Goal: Task Accomplishment & Management: Complete application form

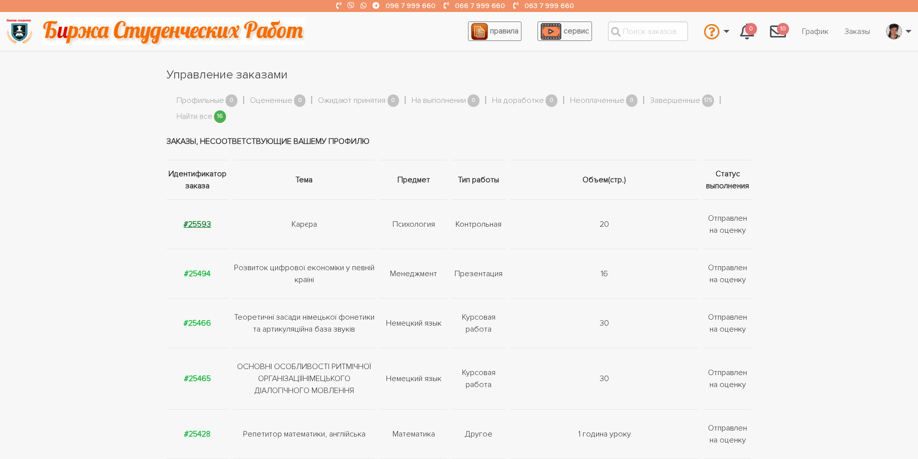
click at [203, 226] on strong "#25593" at bounding box center [196, 224] width 27 height 10
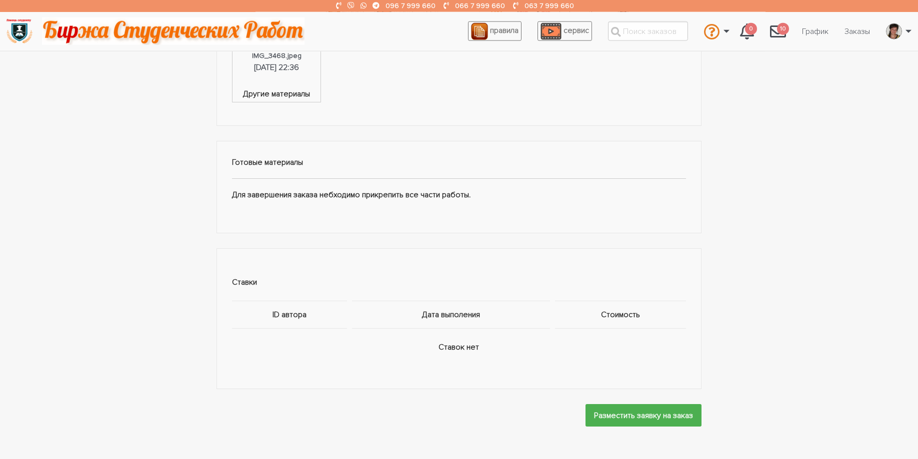
scroll to position [306, 0]
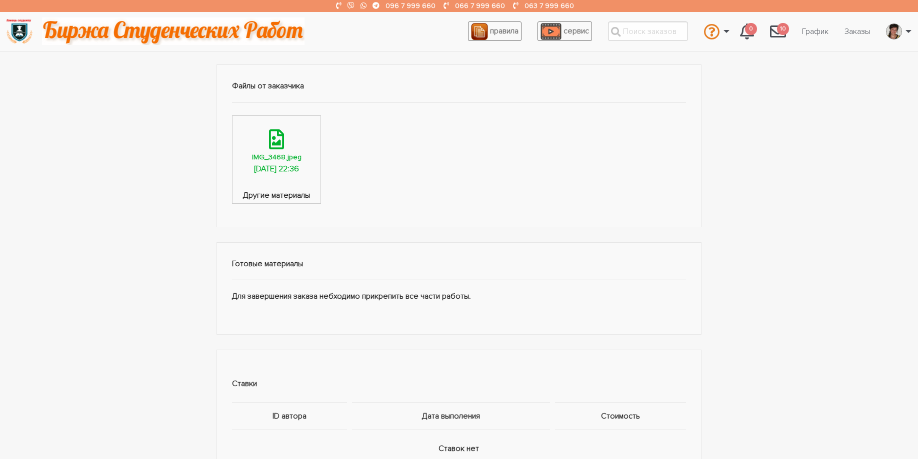
click at [283, 152] on div "IMG_3468.jpeg" at bounding box center [276, 156] width 49 height 11
click at [284, 140] on icon at bounding box center [276, 139] width 15 height 20
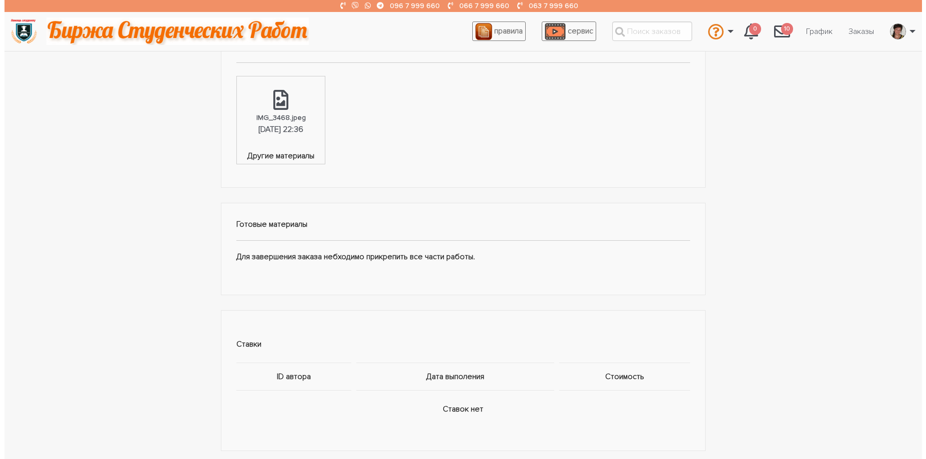
scroll to position [459, 0]
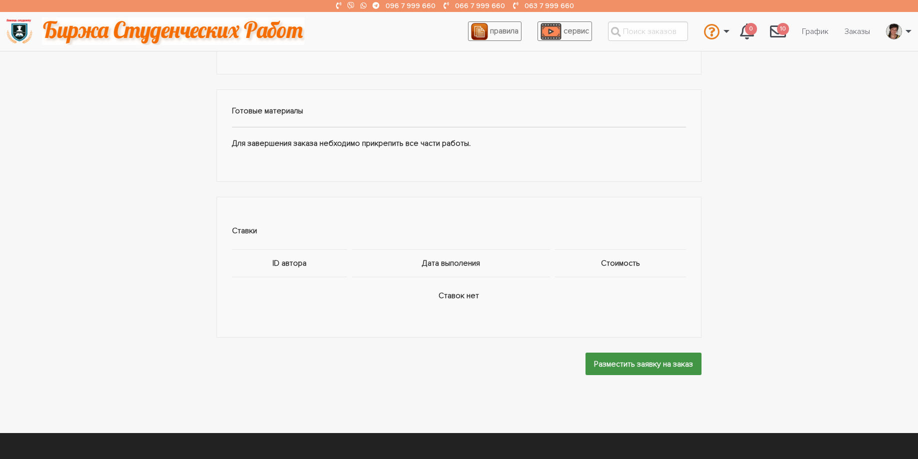
click at [617, 366] on input "Разместить заявку на заказ" at bounding box center [643, 364] width 116 height 22
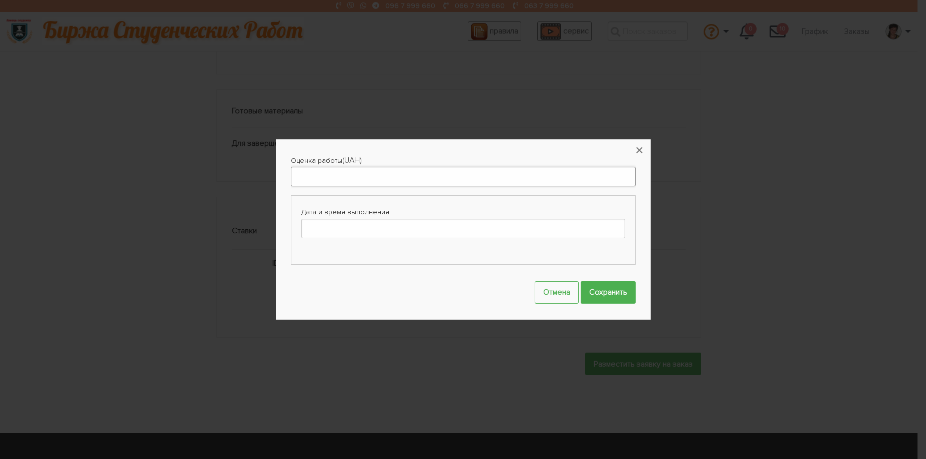
click at [298, 179] on input "Оценка работы" at bounding box center [463, 176] width 345 height 19
type input "400"
click at [326, 223] on input "Дата и время выполнения" at bounding box center [463, 228] width 324 height 19
click at [336, 328] on td "26" at bounding box center [338, 327] width 14 height 13
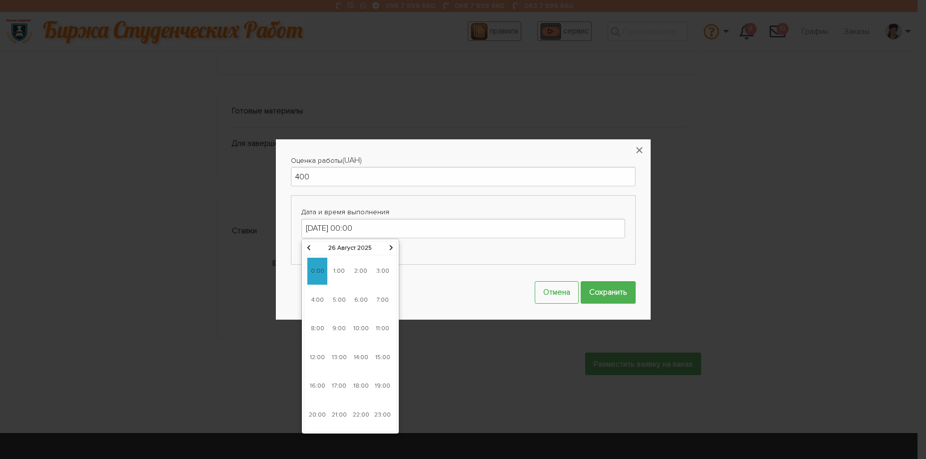
click at [320, 327] on span "8:00" at bounding box center [317, 328] width 20 height 27
type input "26-08-2025 08:00"
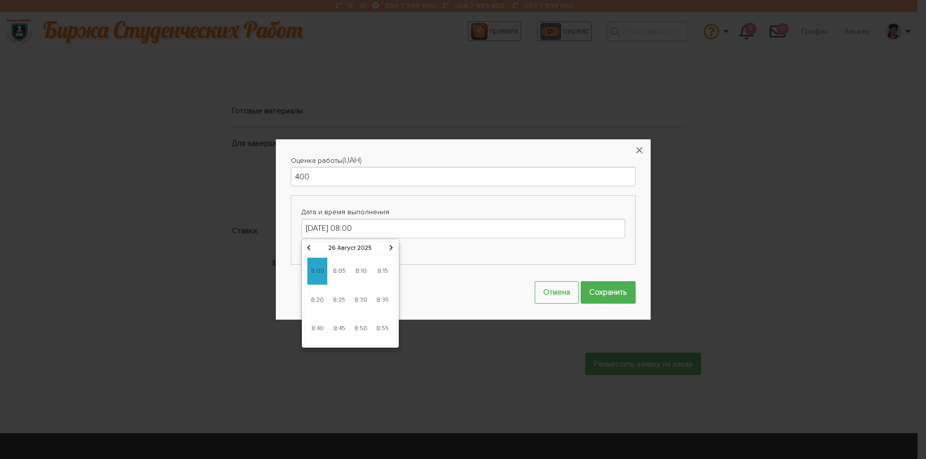
click at [313, 272] on span "8:00" at bounding box center [317, 271] width 20 height 27
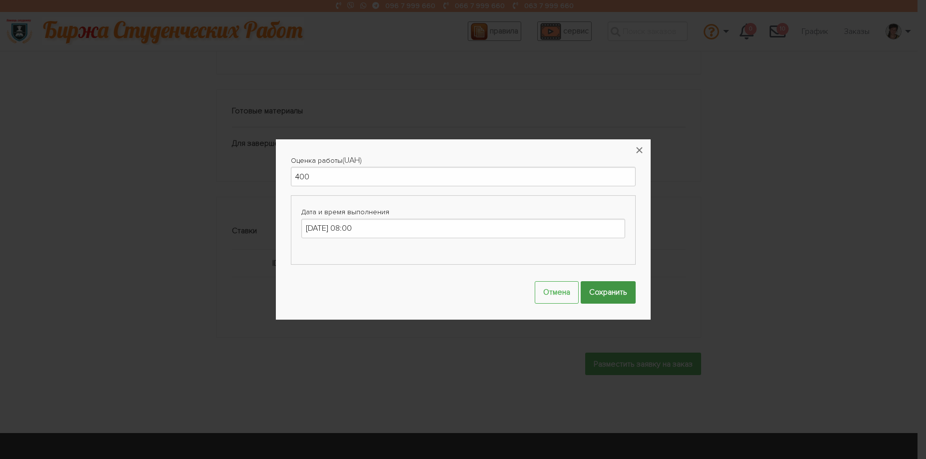
click at [594, 294] on input "Сохранить" at bounding box center [608, 292] width 55 height 22
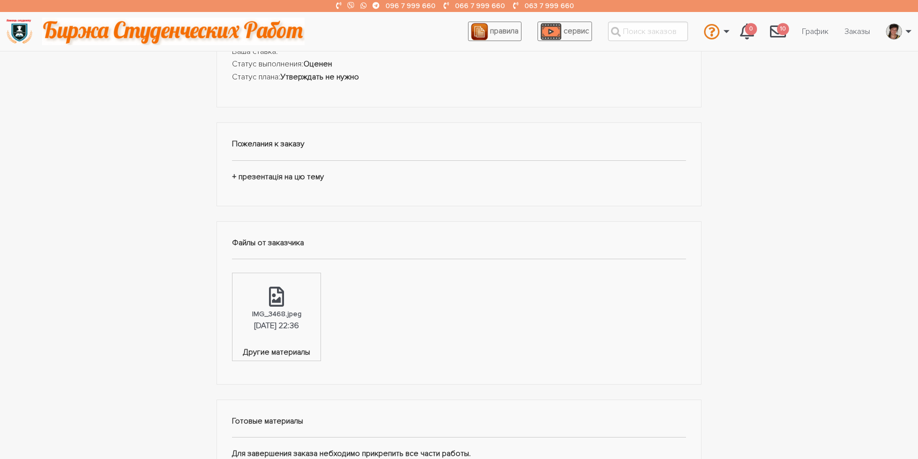
scroll to position [0, 0]
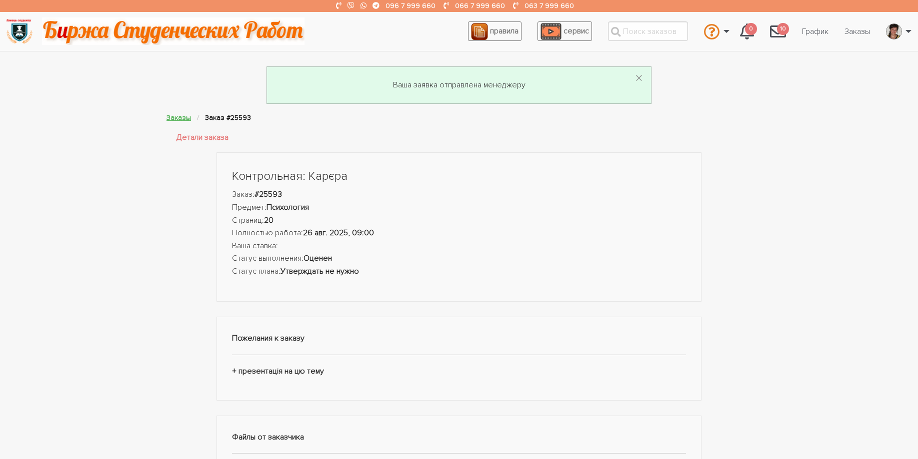
click at [177, 121] on link "Заказы" at bounding box center [178, 117] width 24 height 8
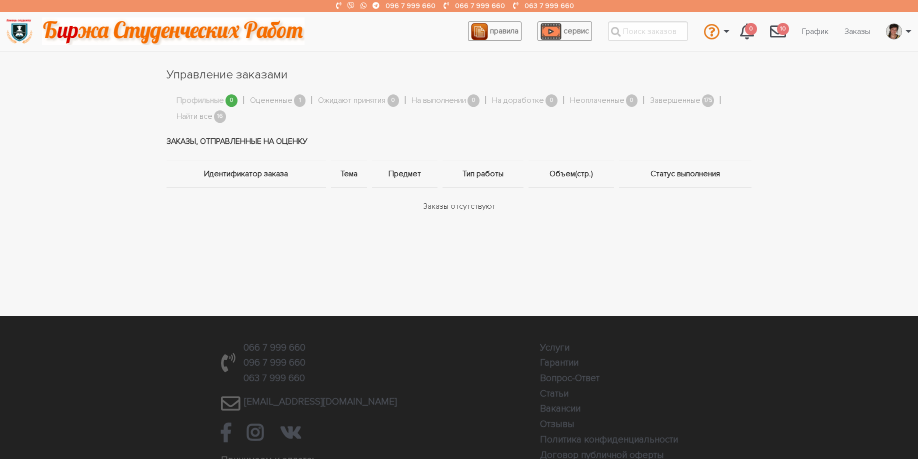
click at [177, 119] on link "Найти все" at bounding box center [194, 116] width 36 height 13
